Goal: Information Seeking & Learning: Check status

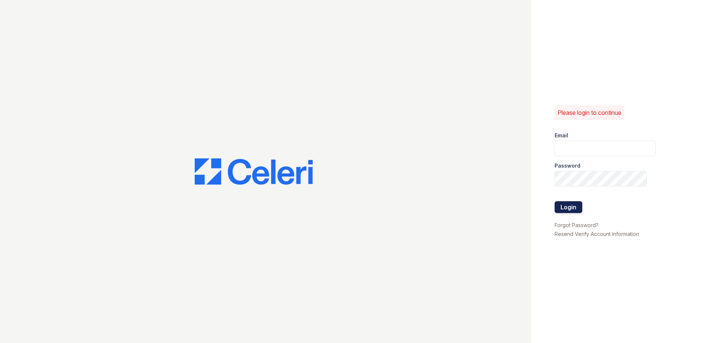
type input "[DOMAIN_NAME][EMAIL_ADDRESS][DOMAIN_NAME]"
click at [579, 207] on button "Login" at bounding box center [569, 207] width 28 height 12
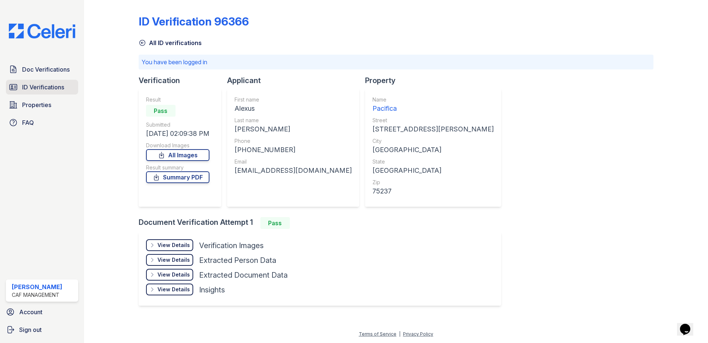
click at [30, 92] on link "ID Verifications" at bounding box center [42, 87] width 72 height 15
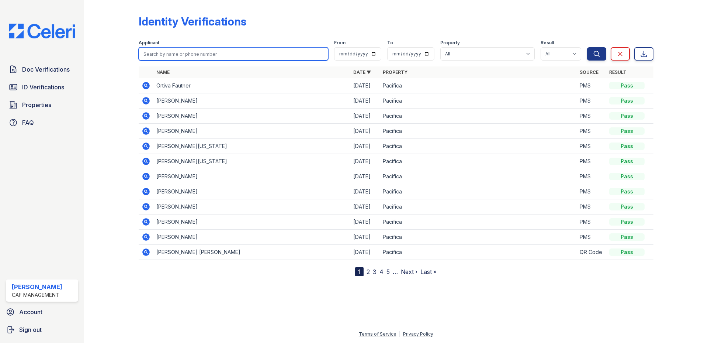
click at [247, 55] on input "search" at bounding box center [234, 53] width 190 height 13
type input "adams"
click at [587, 47] on button "Search" at bounding box center [596, 53] width 19 height 13
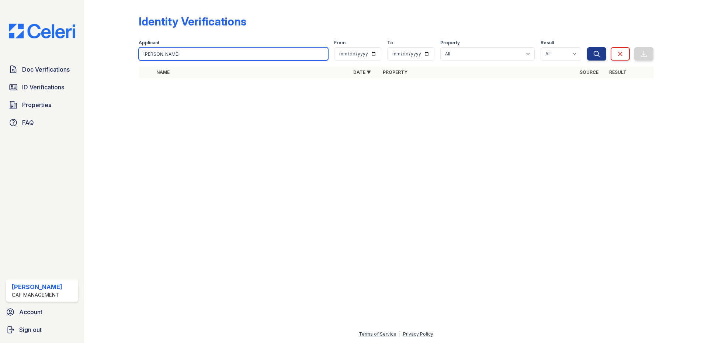
drag, startPoint x: 169, startPoint y: 56, endPoint x: 133, endPoint y: 66, distance: 36.8
click at [133, 66] on div "Identity Verifications Filter Applicant adams From To Property All Pacifica Res…" at bounding box center [396, 48] width 600 height 97
type input "ranna"
click at [587, 47] on button "Search" at bounding box center [596, 53] width 19 height 13
